Goal: Navigation & Orientation: Find specific page/section

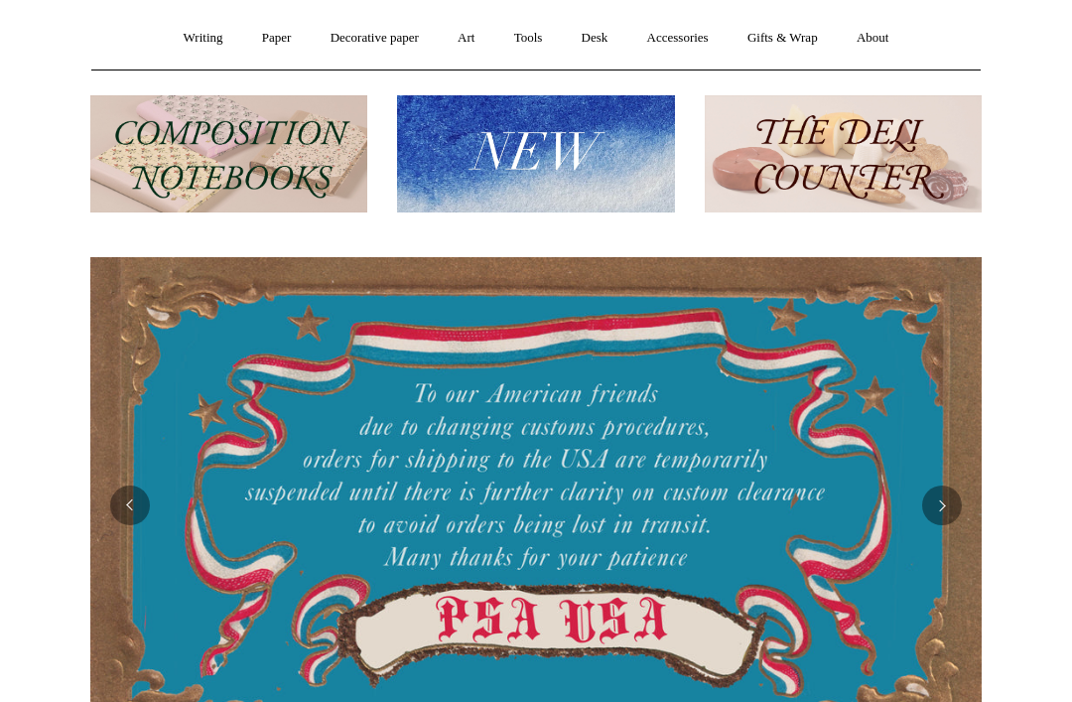
scroll to position [0, 756]
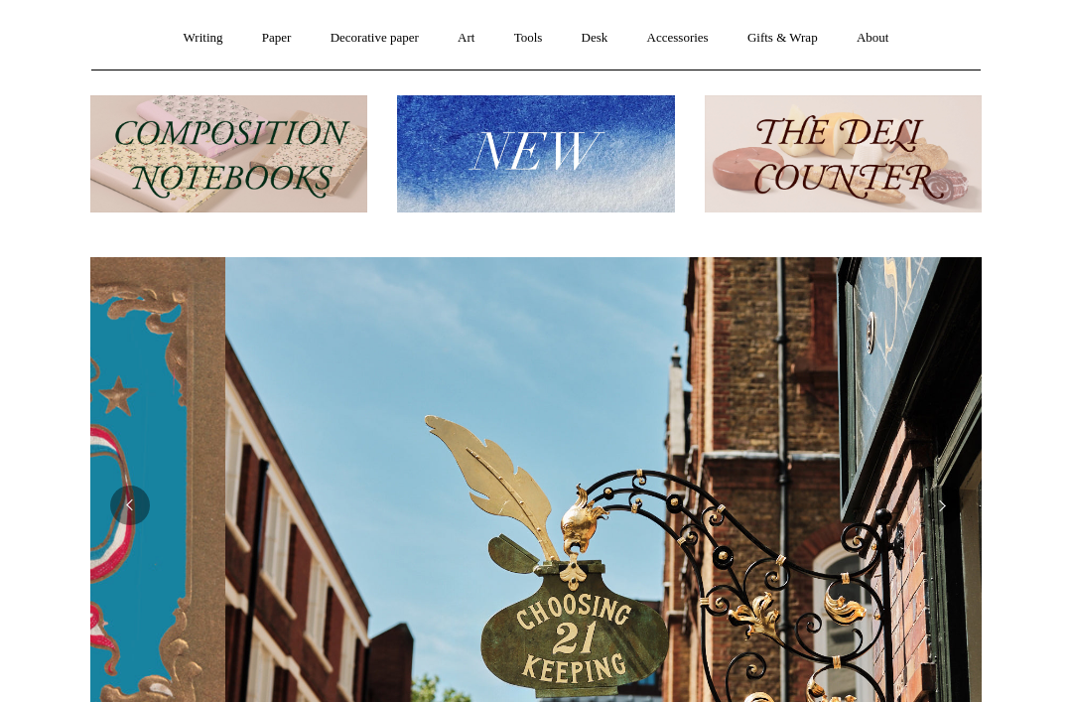
click at [610, 42] on link "Desk +" at bounding box center [595, 39] width 63 height 53
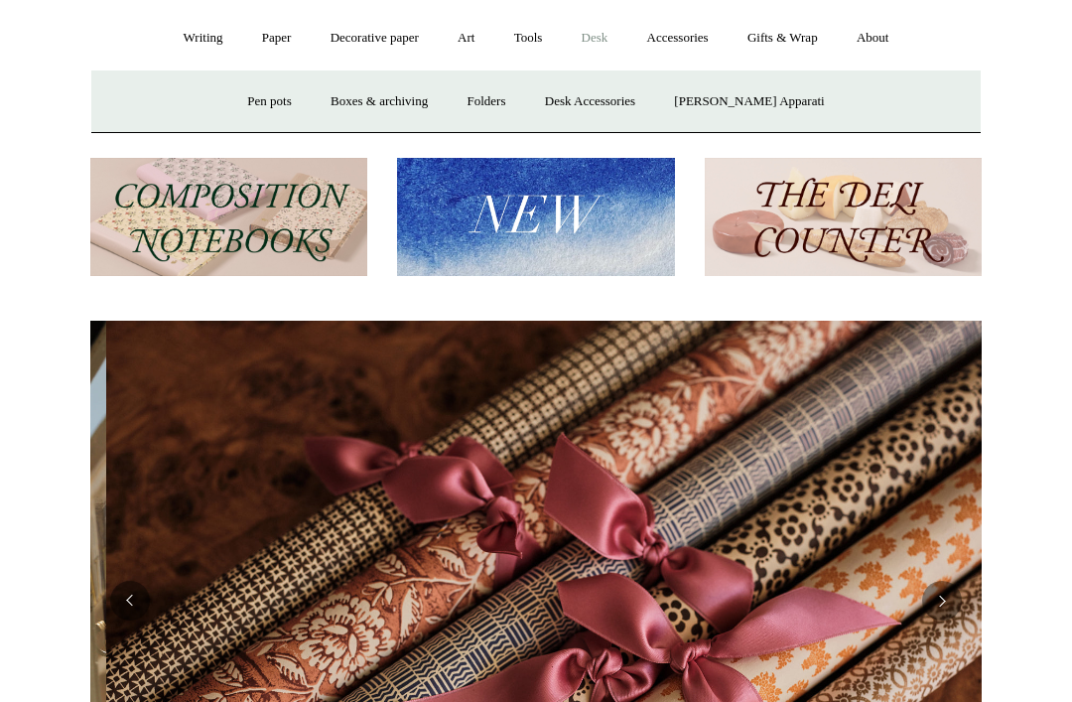
scroll to position [0, 1782]
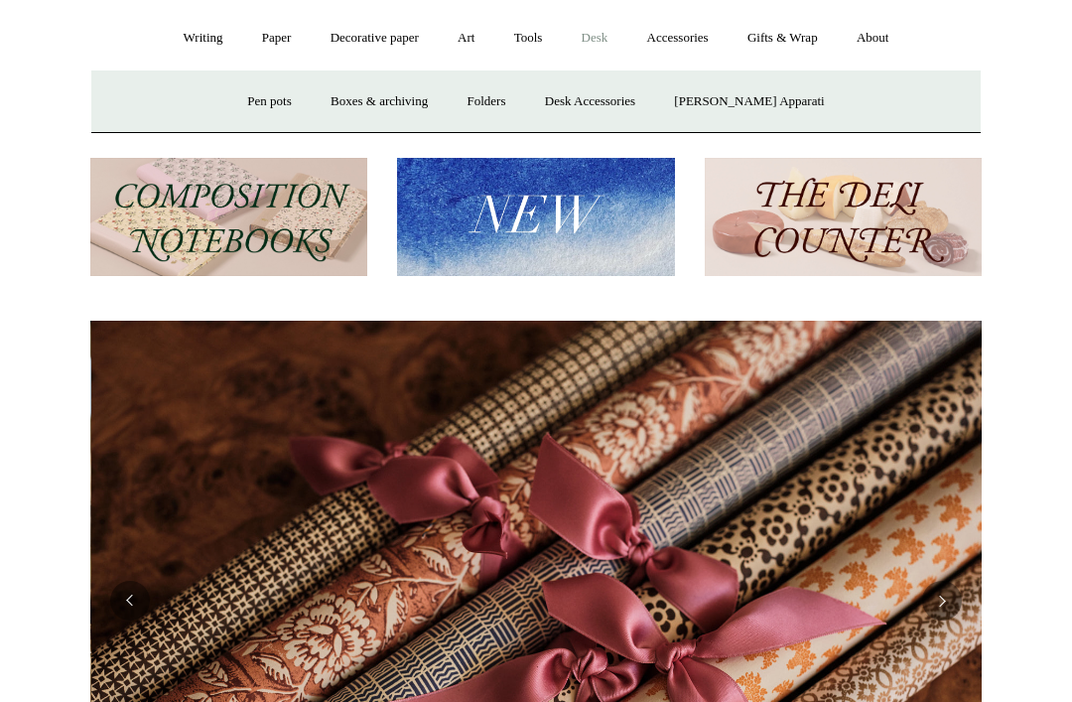
click at [309, 97] on link "Pen pots" at bounding box center [268, 101] width 79 height 53
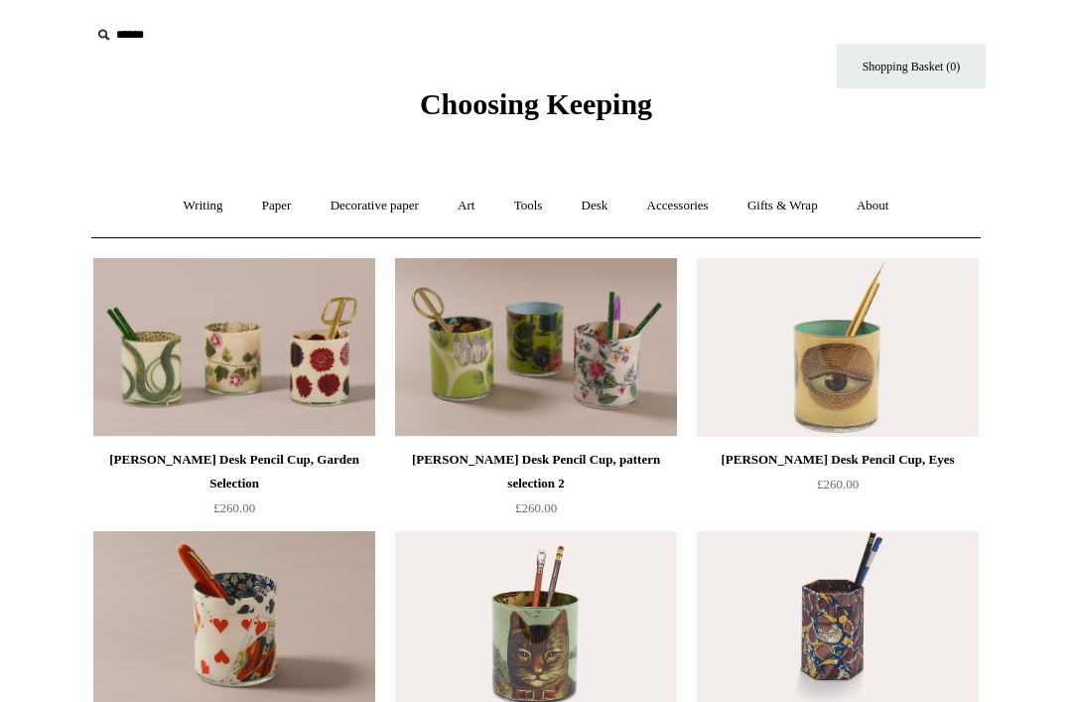
click at [688, 213] on link "Accessories +" at bounding box center [677, 206] width 97 height 53
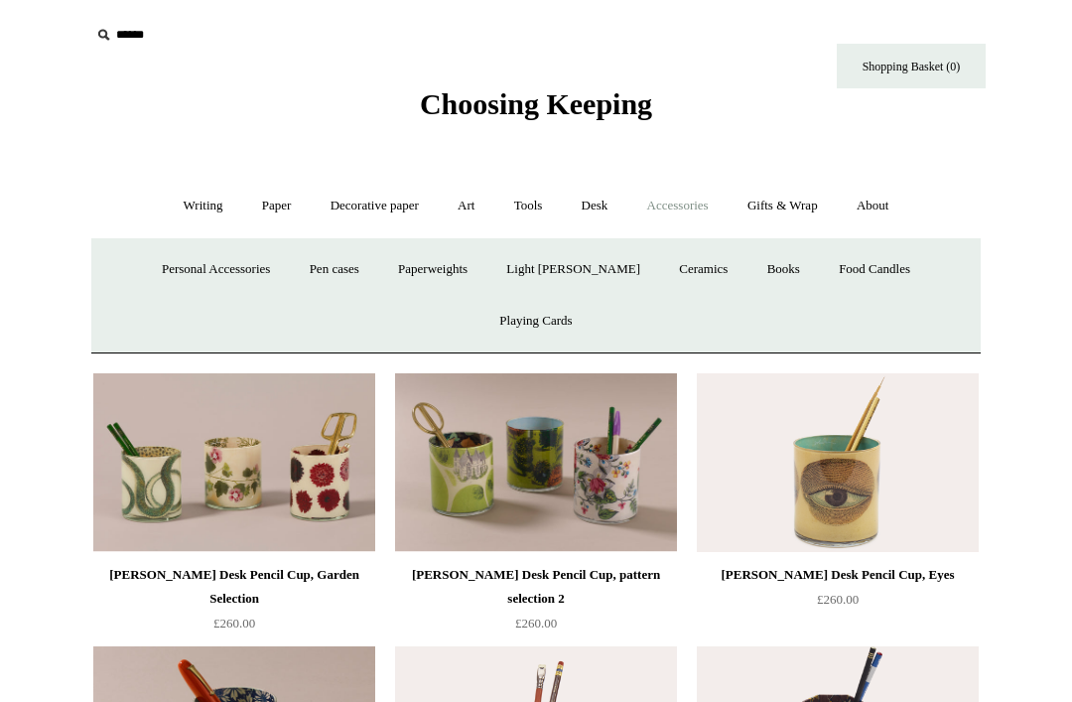
click at [300, 265] on link "Pen cases" at bounding box center [334, 269] width 85 height 53
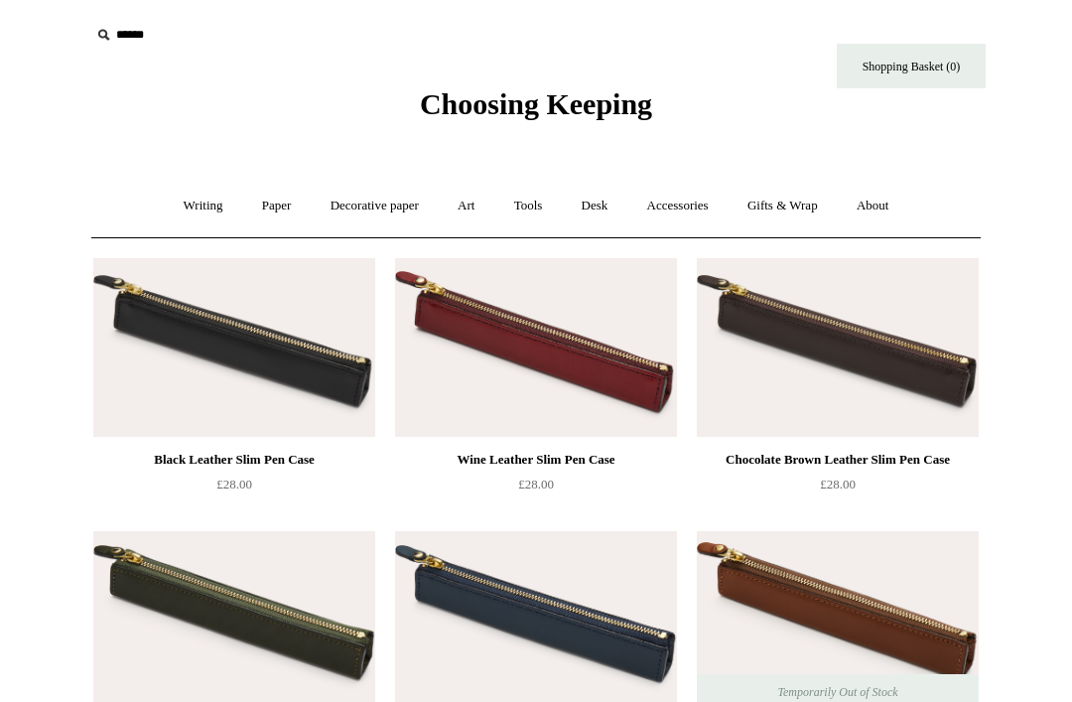
click at [260, 214] on link "Paper +" at bounding box center [277, 206] width 66 height 53
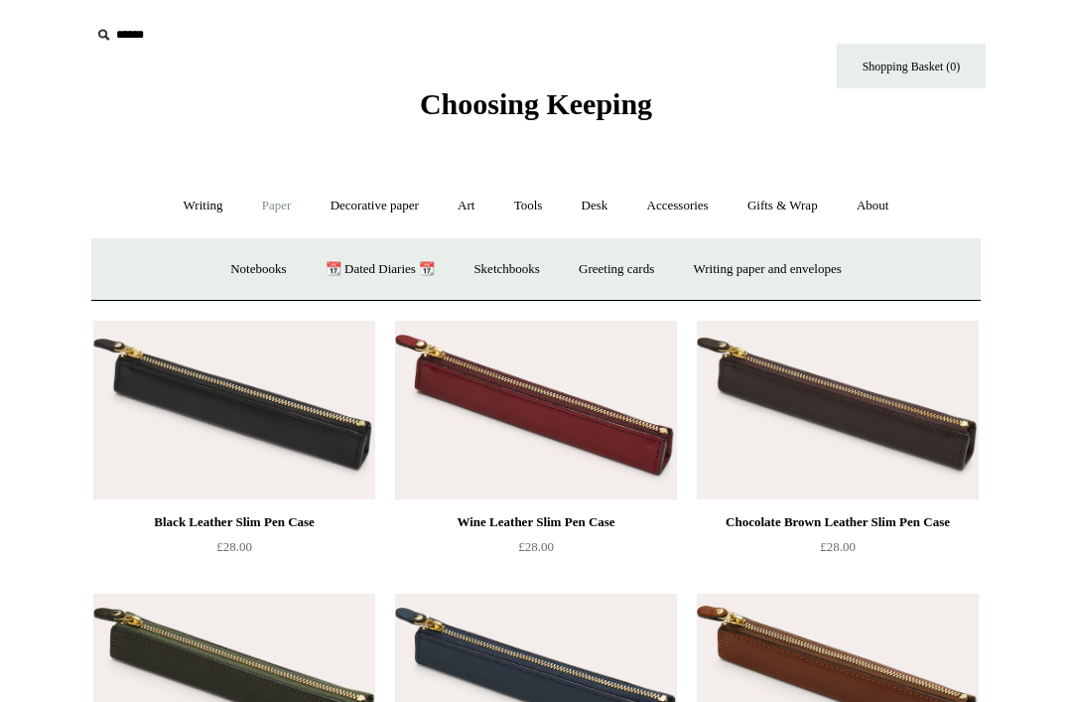
click at [236, 278] on link "Notebooks +" at bounding box center [257, 269] width 91 height 53
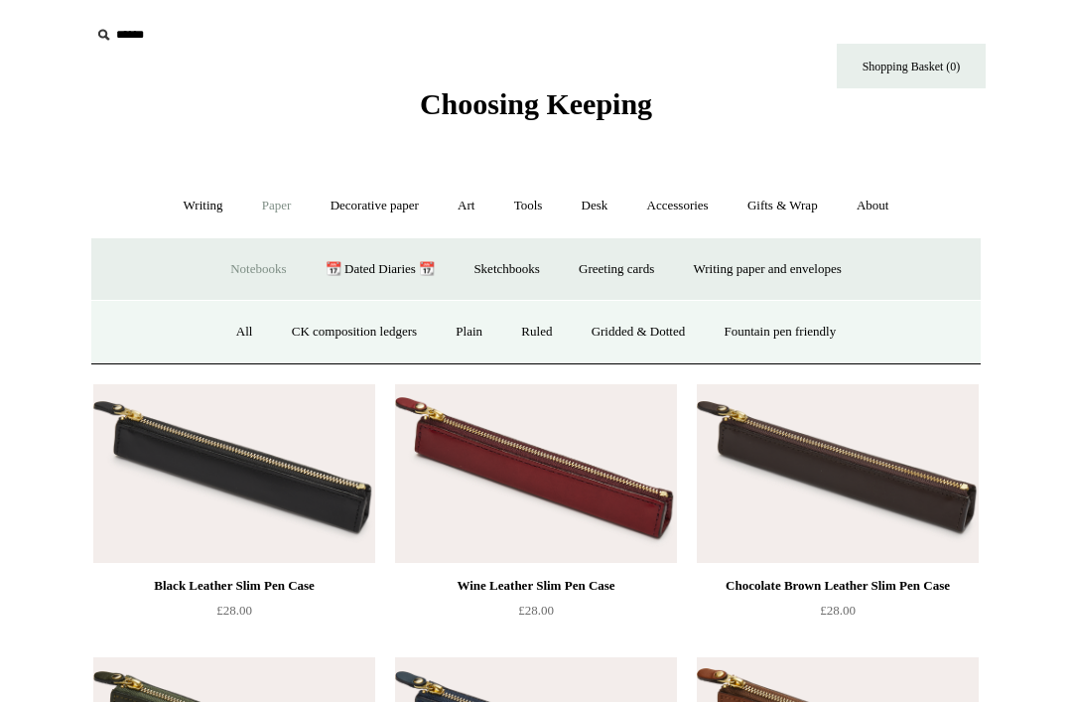
click at [520, 333] on link "Ruled" at bounding box center [536, 332] width 67 height 53
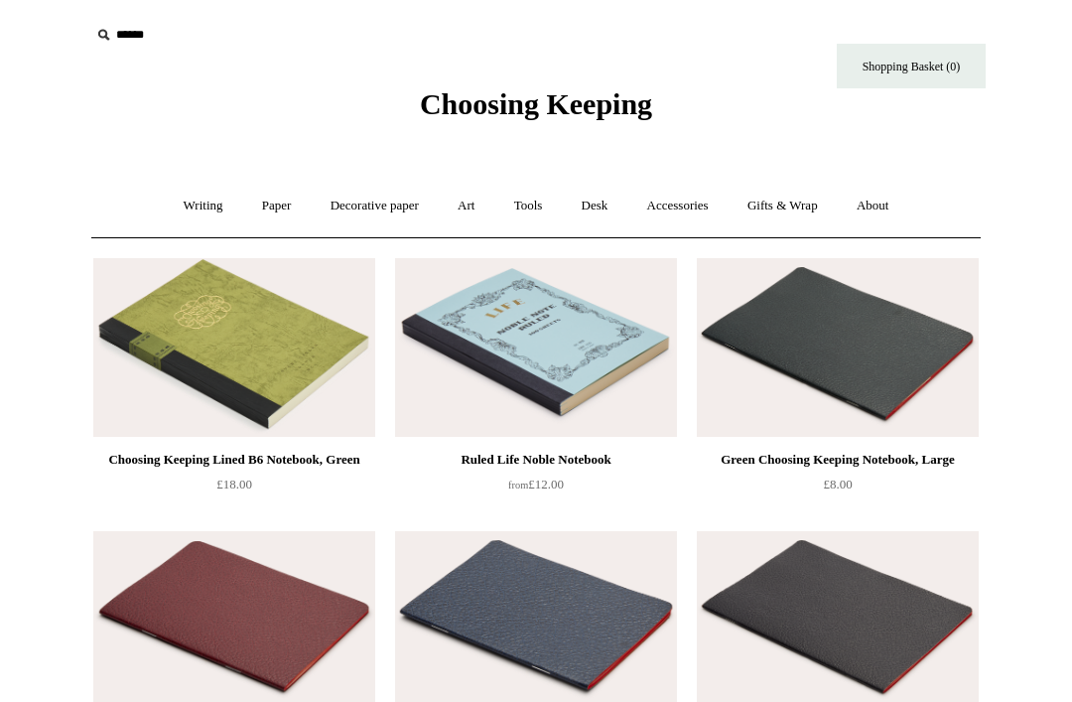
click at [197, 204] on link "Writing +" at bounding box center [203, 206] width 75 height 53
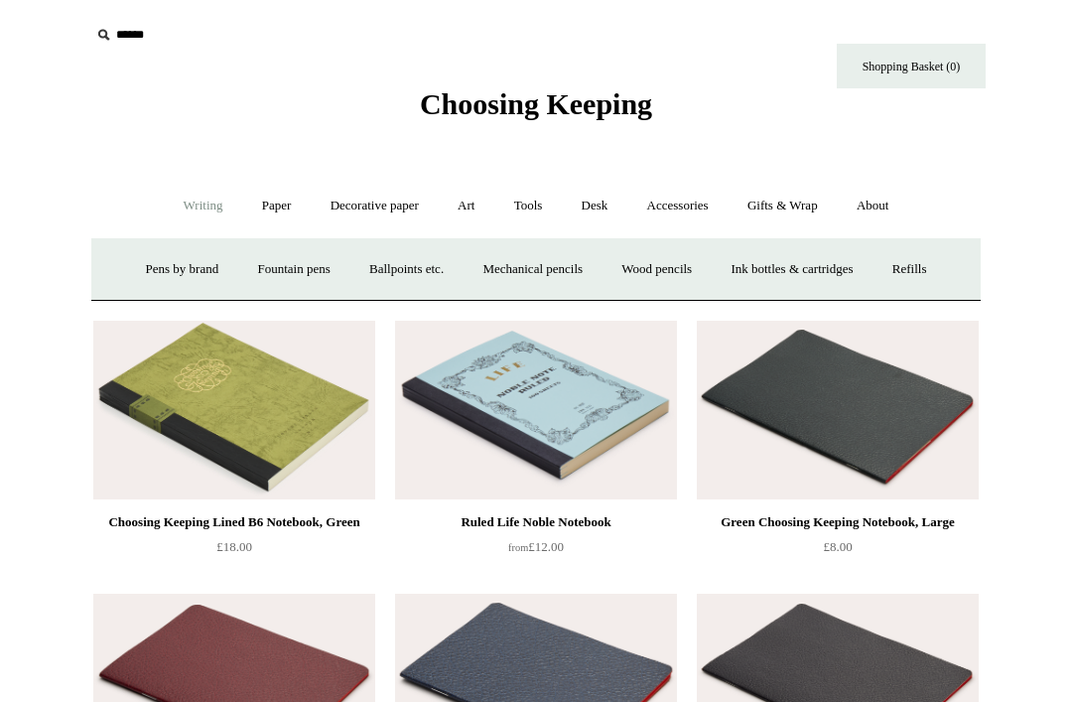
click at [404, 262] on link "Ballpoints etc. +" at bounding box center [406, 269] width 110 height 53
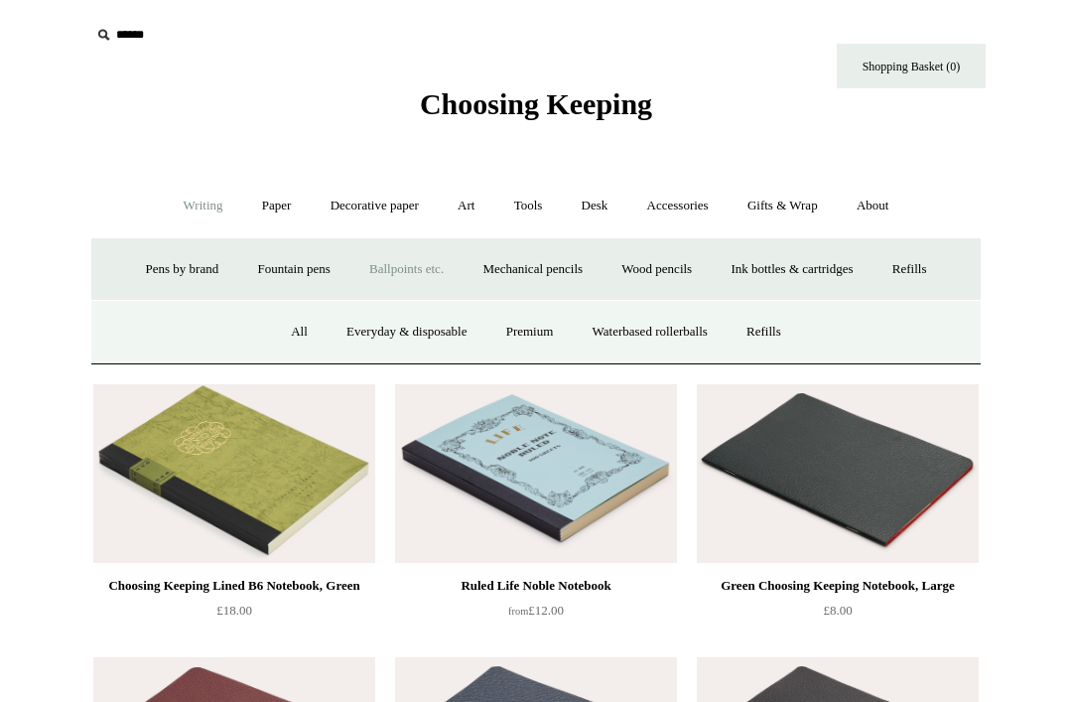
click at [538, 334] on link "Premium" at bounding box center [529, 332] width 83 height 53
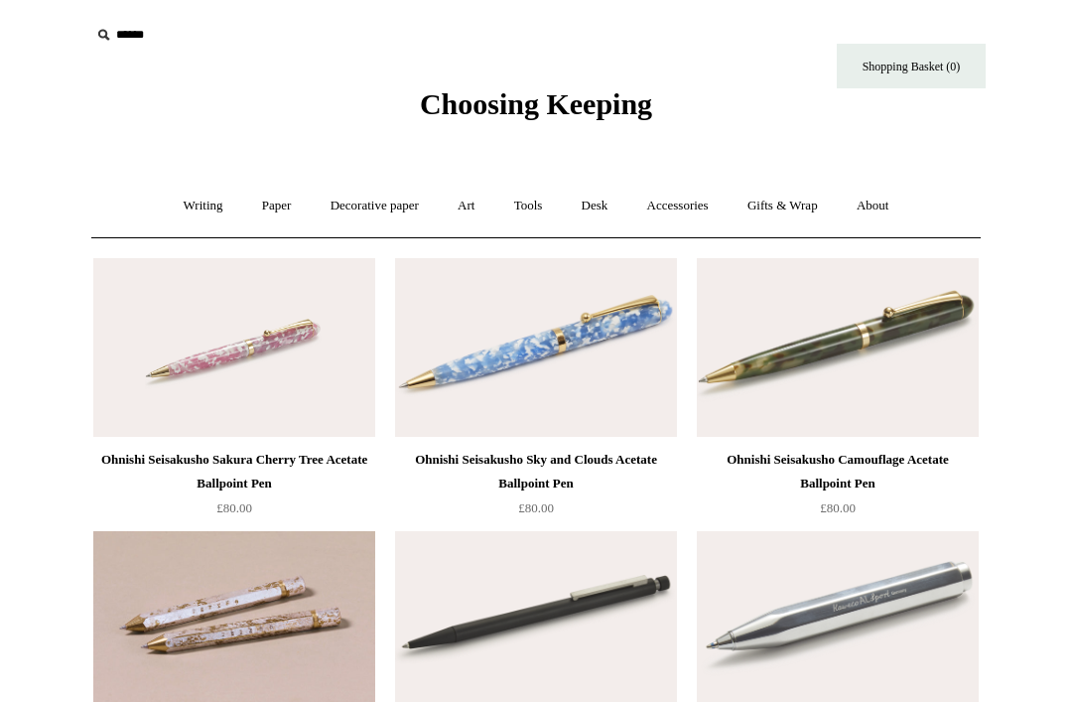
click at [280, 202] on link "Paper +" at bounding box center [277, 206] width 66 height 53
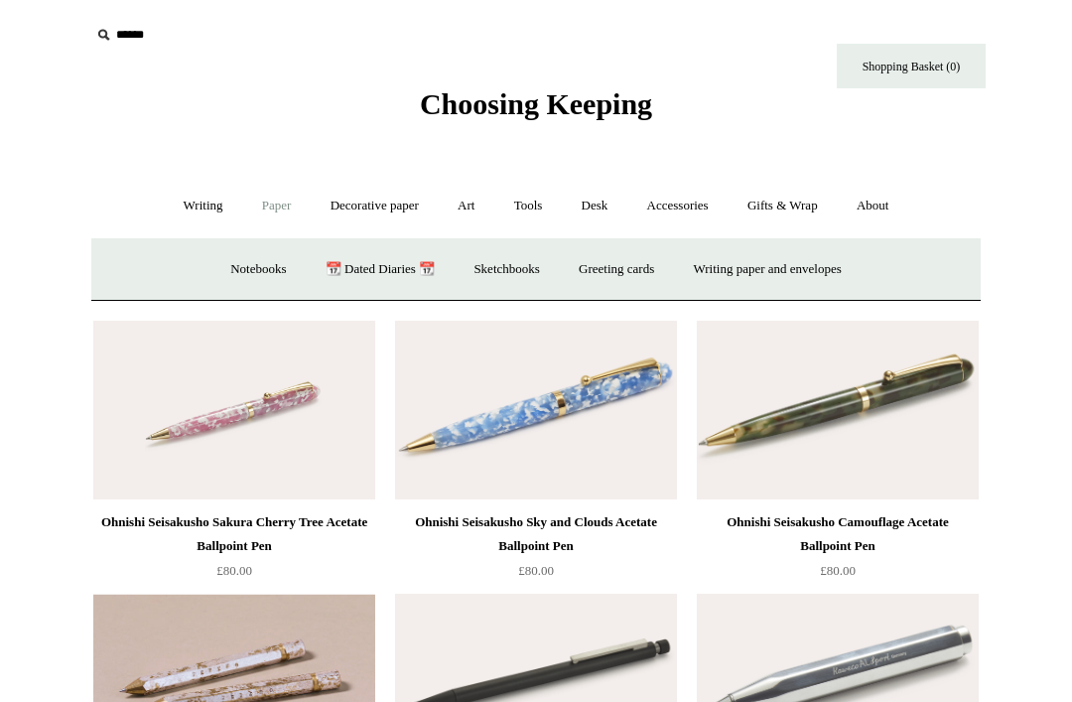
click at [365, 268] on link "📆 Dated Diaries 📆" at bounding box center [380, 269] width 145 height 53
